Goal: Use online tool/utility: Utilize a website feature to perform a specific function

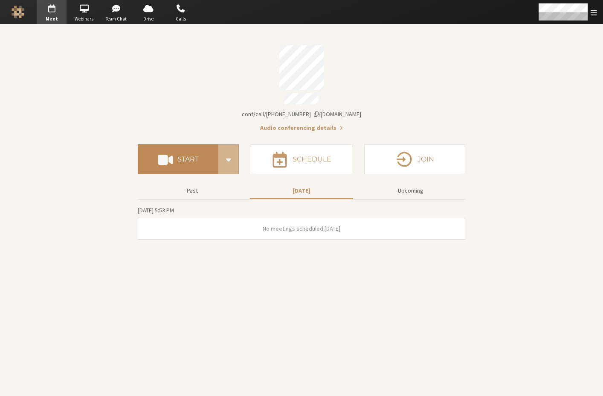
click at [177, 149] on button "Start" at bounding box center [178, 159] width 81 height 30
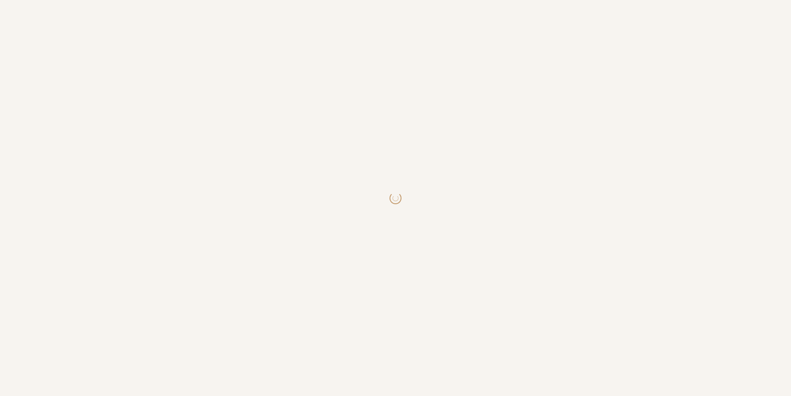
click at [298, 174] on body at bounding box center [395, 198] width 791 height 396
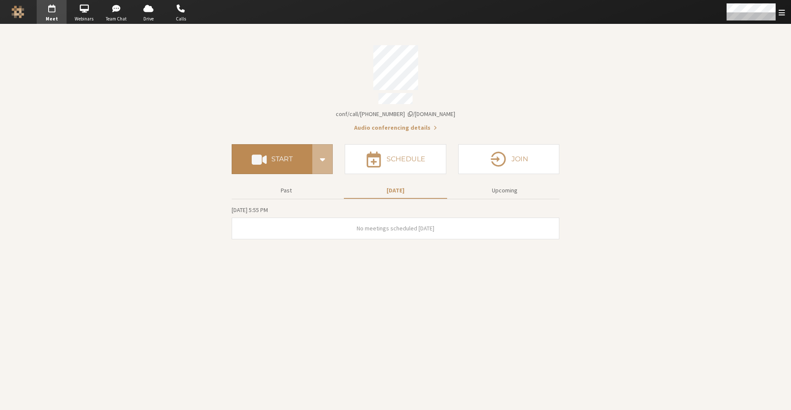
click at [283, 149] on button "Start" at bounding box center [272, 159] width 81 height 30
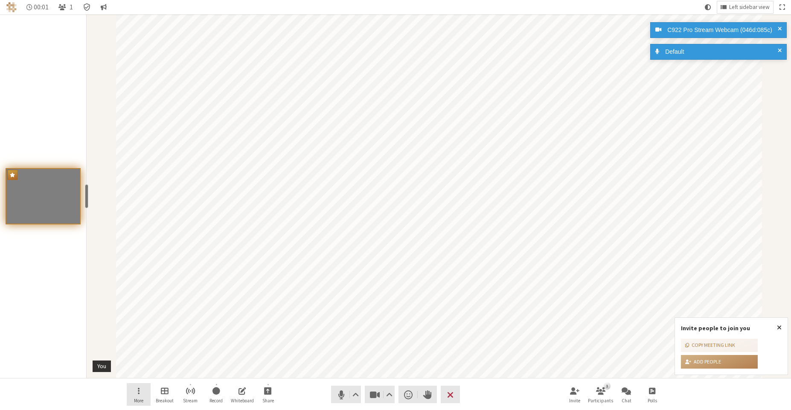
click at [138, 388] on span "Open menu" at bounding box center [139, 391] width 2 height 10
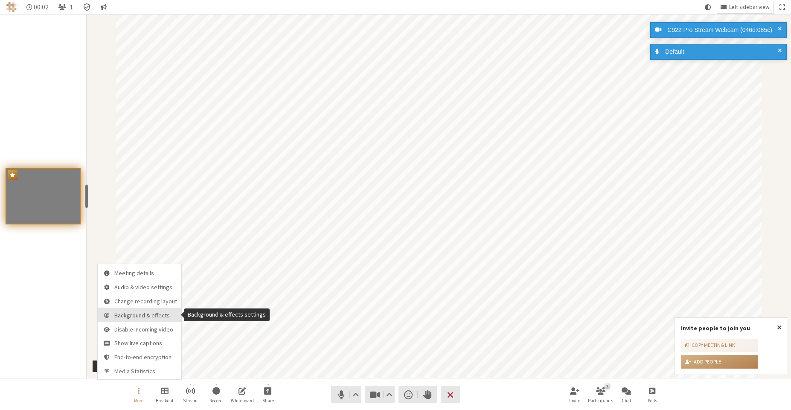
click at [154, 315] on span "Background & effects" at bounding box center [145, 315] width 63 height 6
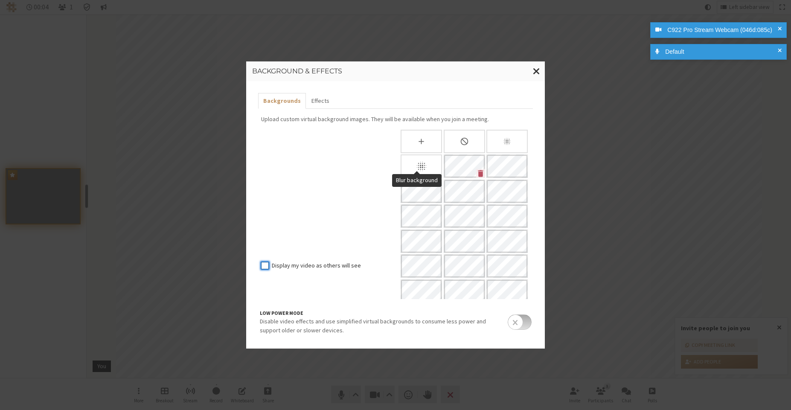
scroll to position [54, 0]
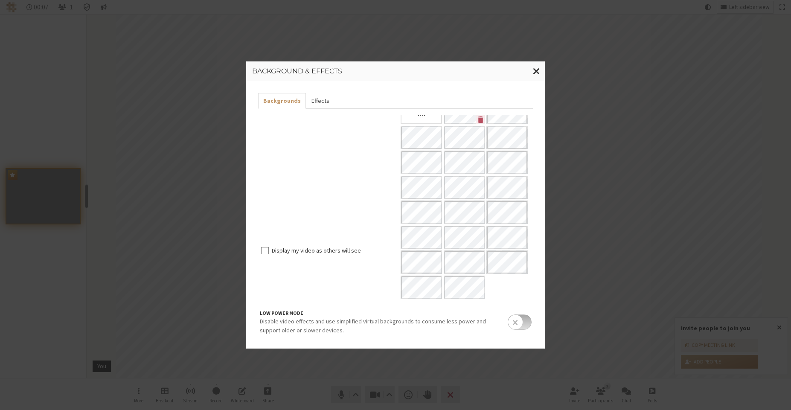
click at [319, 102] on button "Effects" at bounding box center [320, 101] width 28 height 16
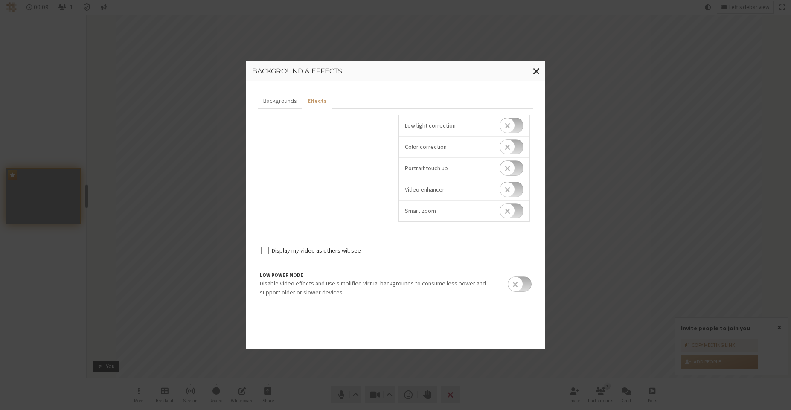
click at [513, 147] on input "checkbox" at bounding box center [512, 146] width 24 height 15
click at [511, 150] on input "checkbox" at bounding box center [512, 151] width 24 height 15
checkbox input "false"
click at [513, 195] on input "checkbox" at bounding box center [512, 189] width 24 height 15
click at [513, 195] on input "checkbox" at bounding box center [512, 194] width 24 height 15
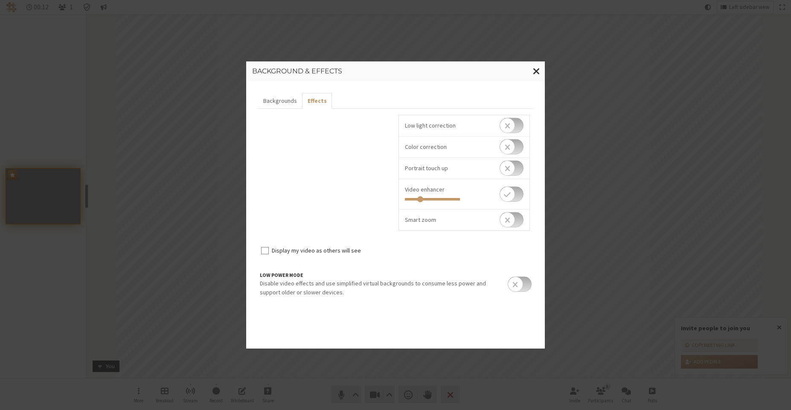
checkbox input "false"
click at [510, 209] on input "checkbox" at bounding box center [512, 210] width 24 height 15
click at [510, 211] on input "checkbox" at bounding box center [512, 215] width 24 height 15
checkbox input "false"
click at [289, 102] on button "Backgrounds" at bounding box center [280, 101] width 44 height 16
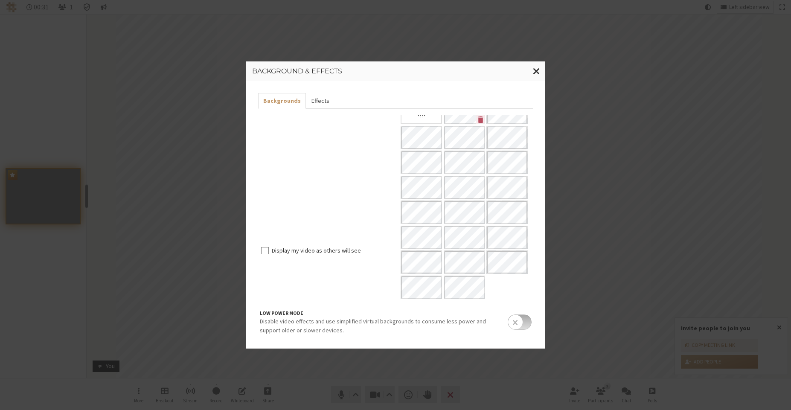
click at [318, 102] on button "Effects" at bounding box center [320, 101] width 28 height 16
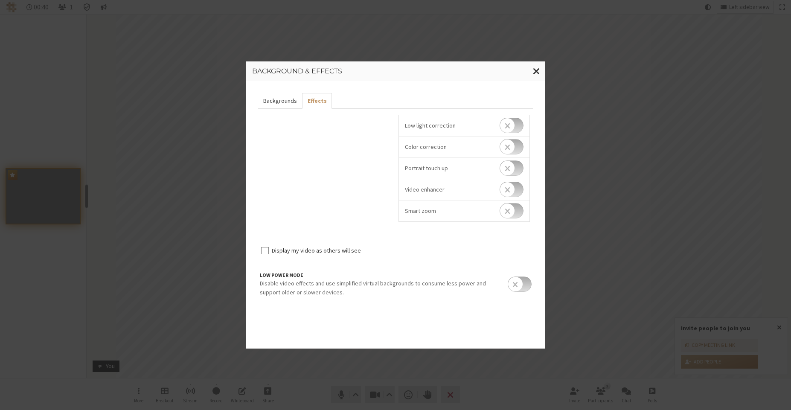
click at [281, 102] on button "Backgrounds" at bounding box center [280, 101] width 44 height 16
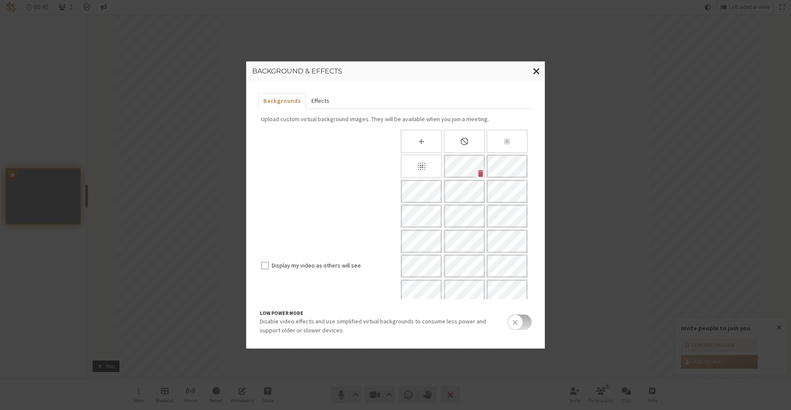
click at [315, 100] on button "Effects" at bounding box center [320, 101] width 28 height 16
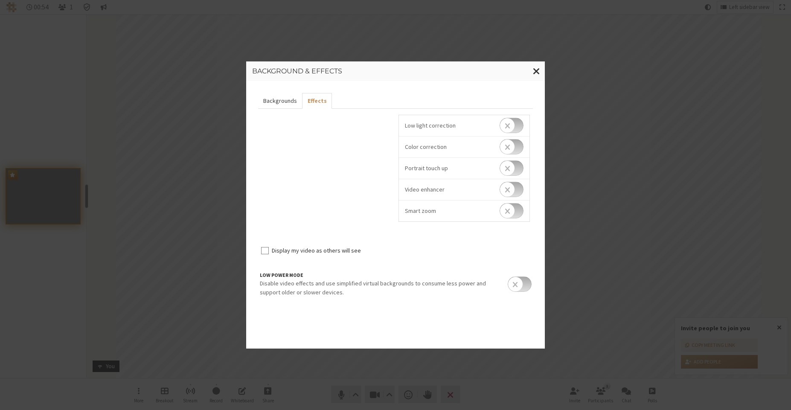
click at [290, 96] on button "Backgrounds" at bounding box center [280, 101] width 44 height 16
